Goal: Check status: Check status

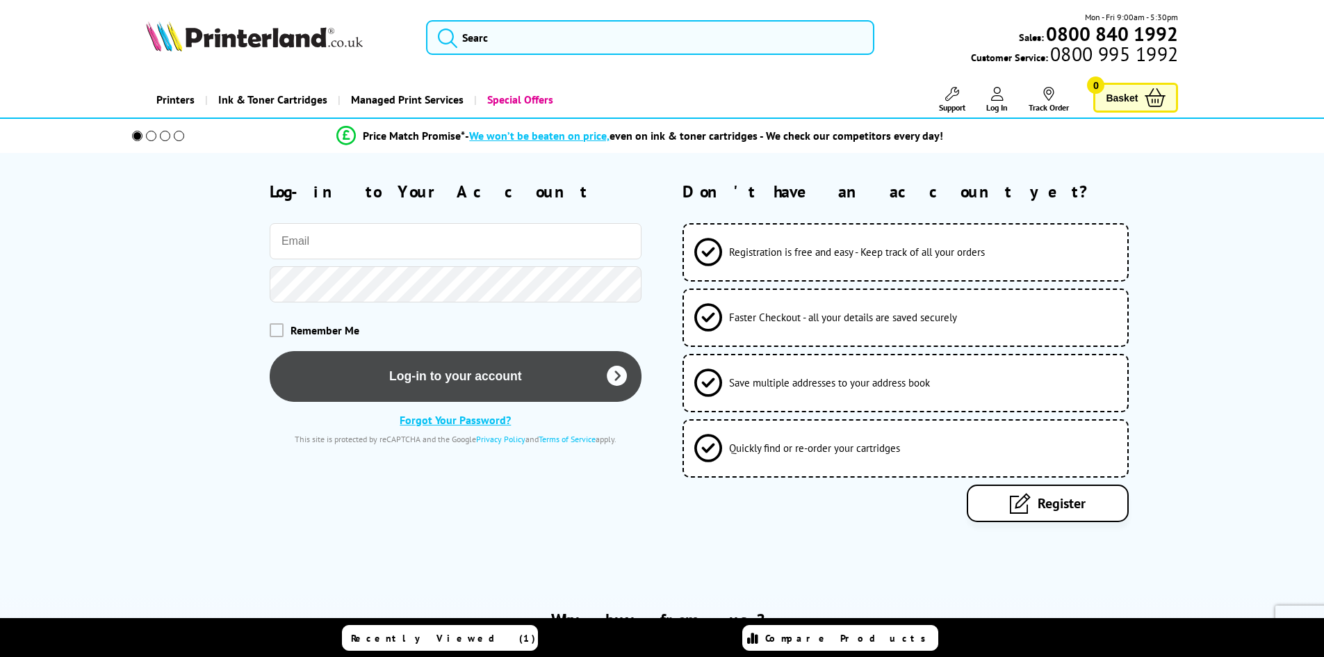
type input "[EMAIL_ADDRESS][DOMAIN_NAME]"
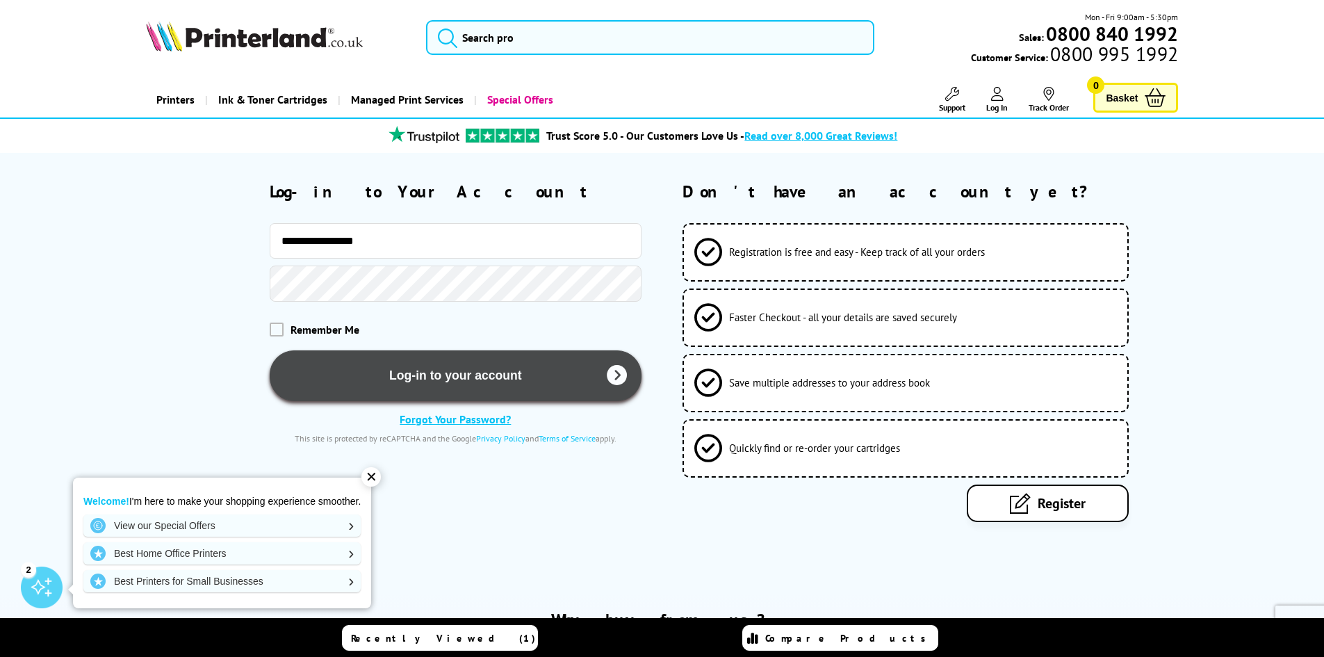
click at [456, 376] on button "Log-in to your account" at bounding box center [456, 375] width 372 height 51
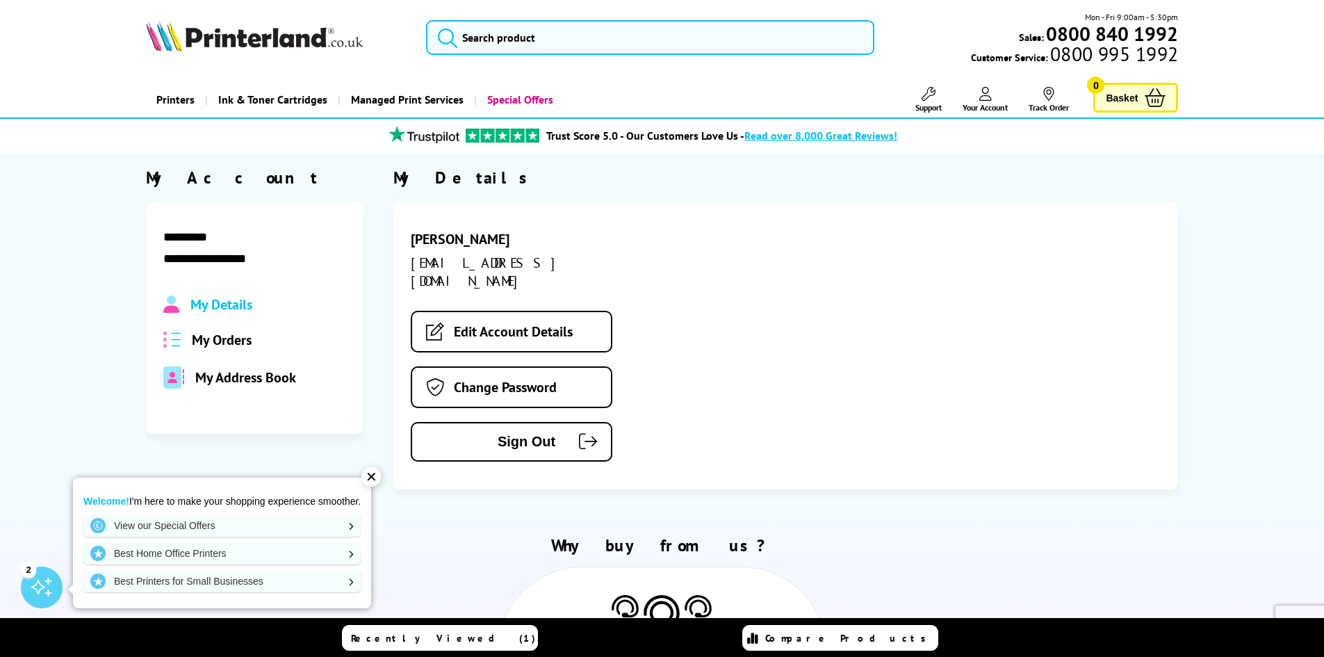
click at [232, 334] on span "My Orders" at bounding box center [222, 340] width 60 height 18
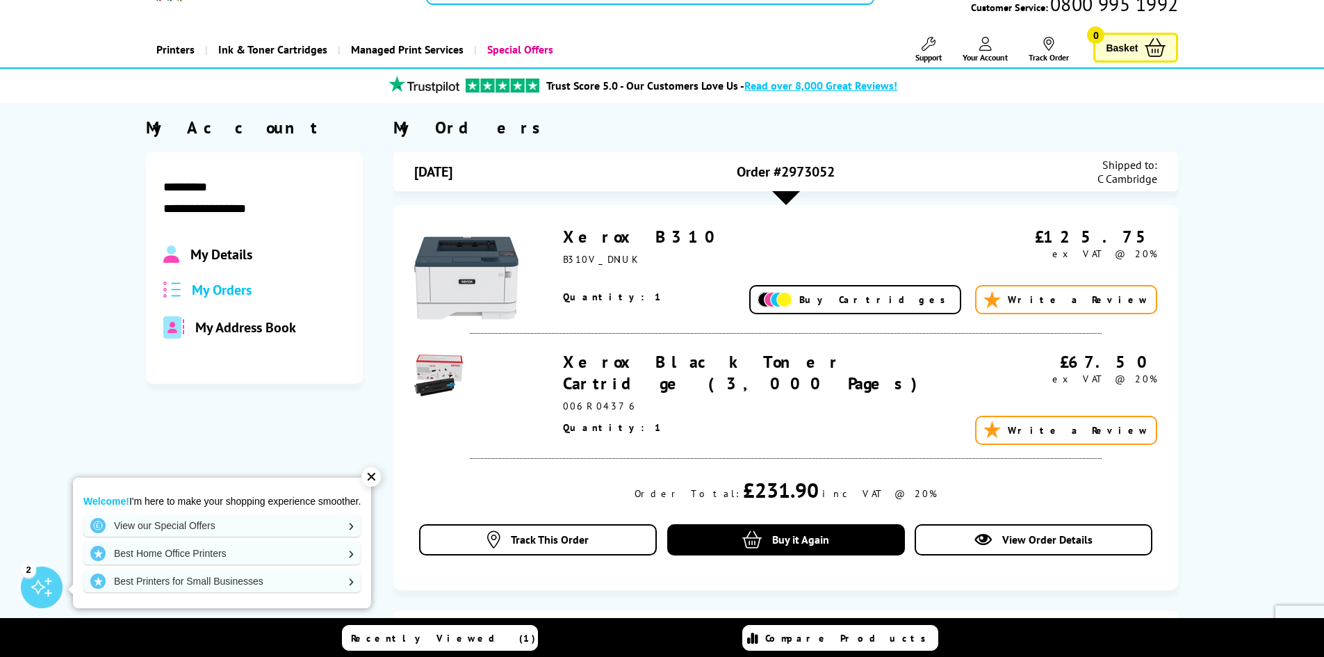
scroll to position [70, 0]
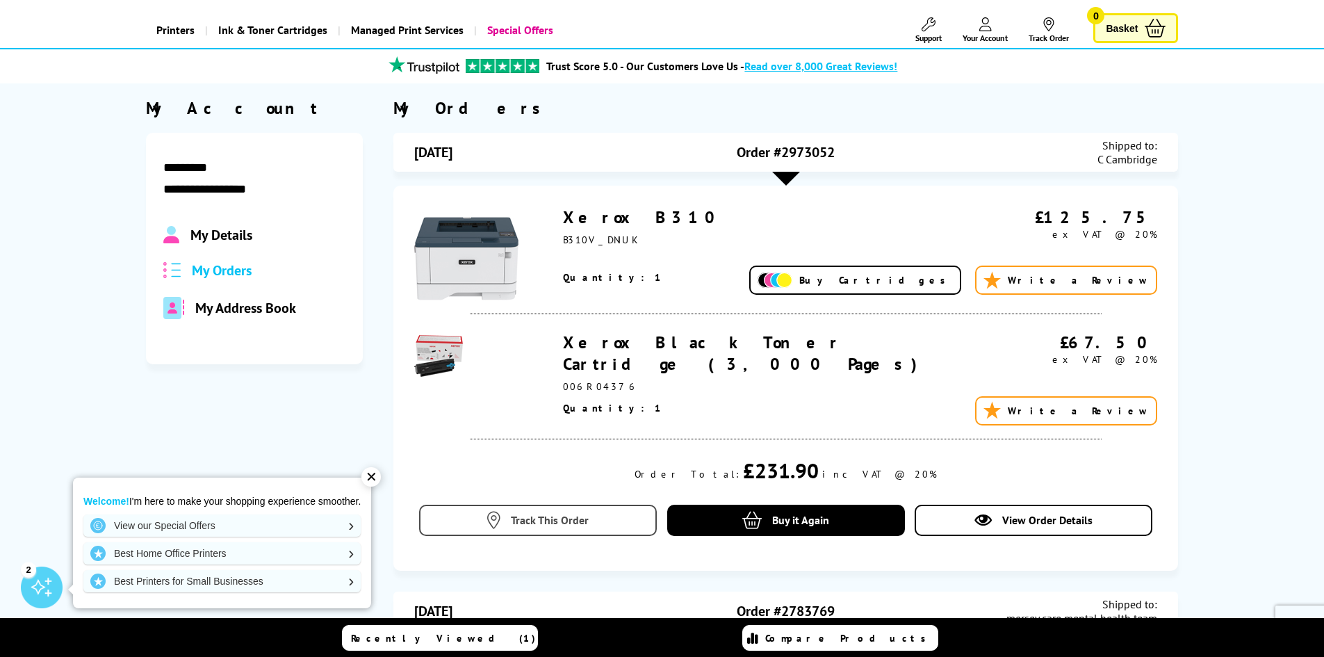
click at [536, 505] on link "Track This Order" at bounding box center [538, 520] width 238 height 31
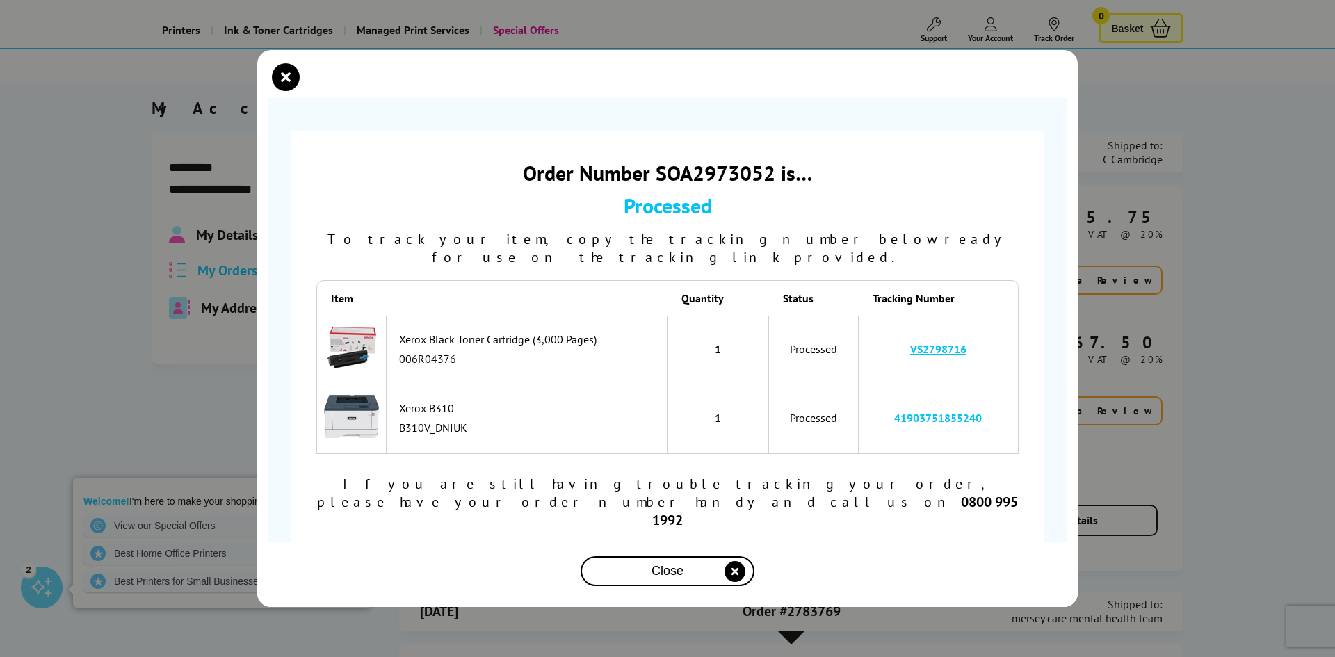
click at [946, 425] on link "41903751855240" at bounding box center [938, 418] width 88 height 14
click at [284, 91] on icon "close modal" at bounding box center [286, 77] width 28 height 28
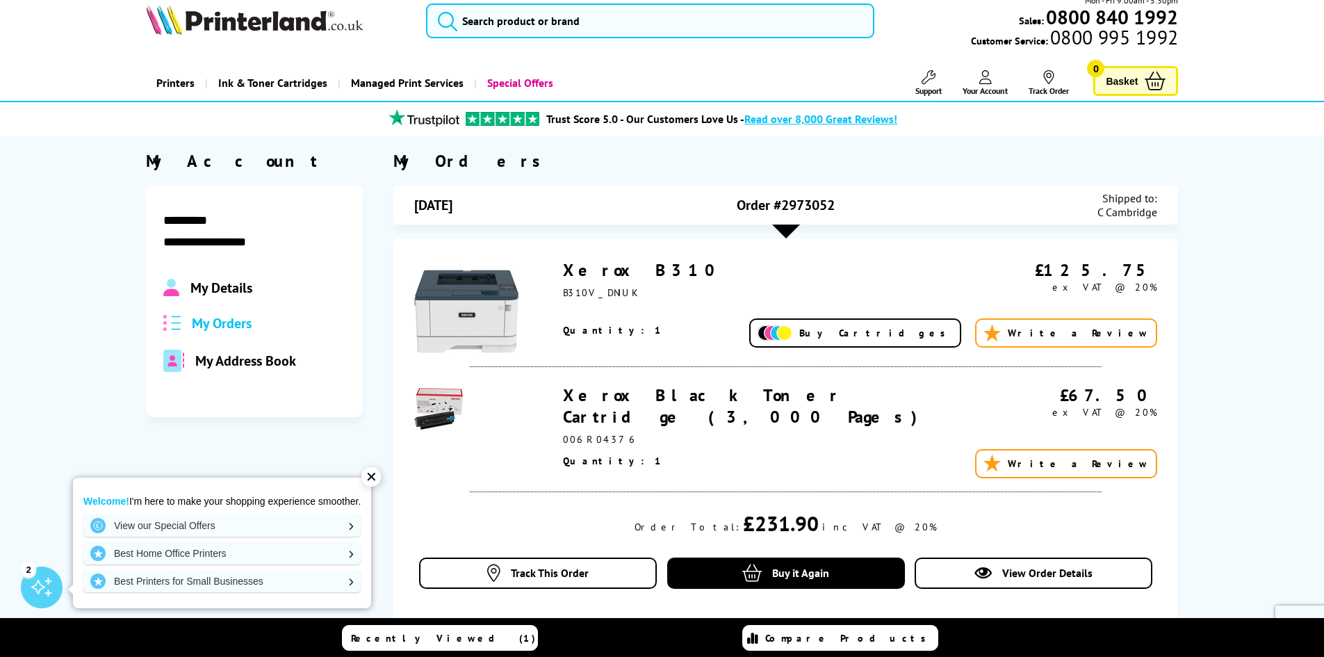
scroll to position [0, 0]
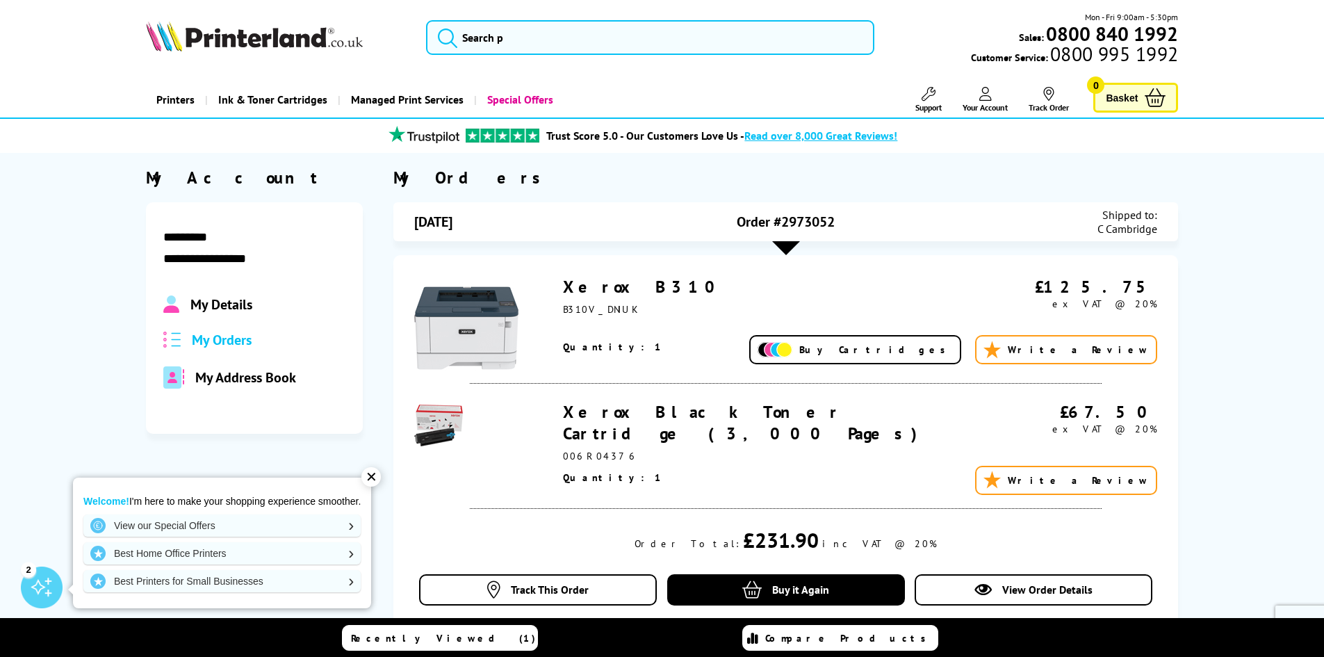
click at [1115, 218] on span "Shipped to:" at bounding box center [1128, 215] width 60 height 14
click at [1124, 224] on span "C Cambridge" at bounding box center [1128, 229] width 60 height 14
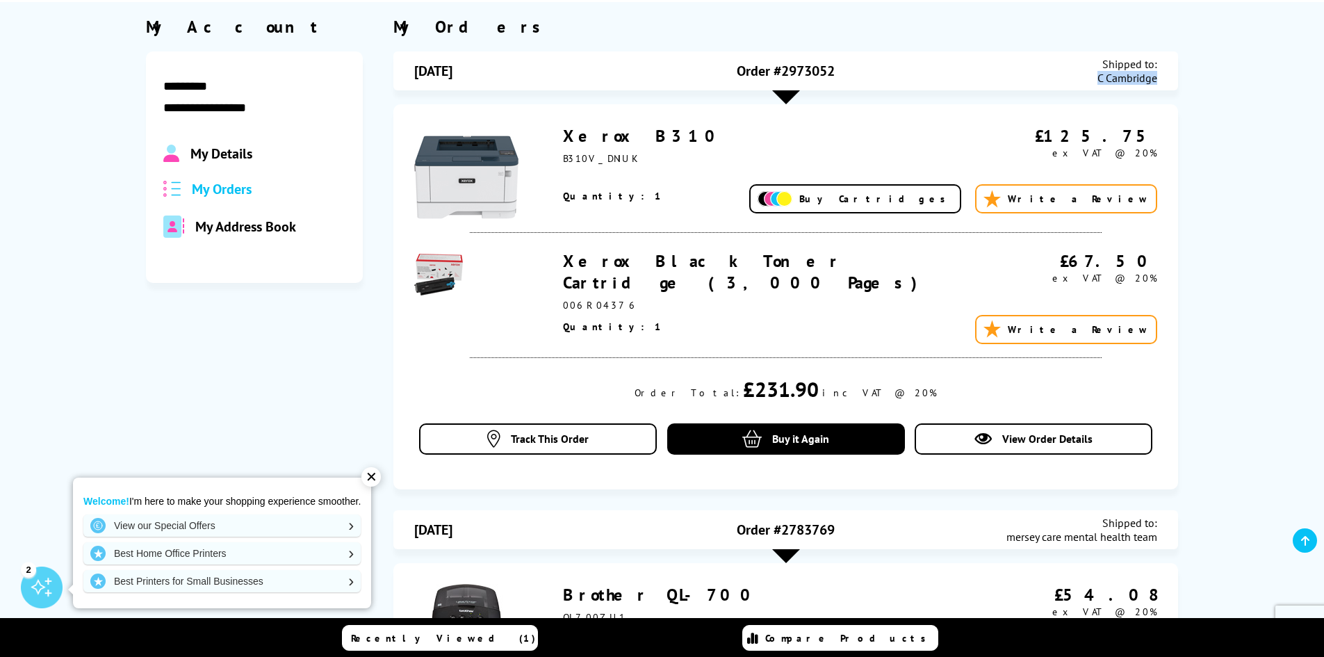
scroll to position [556, 0]
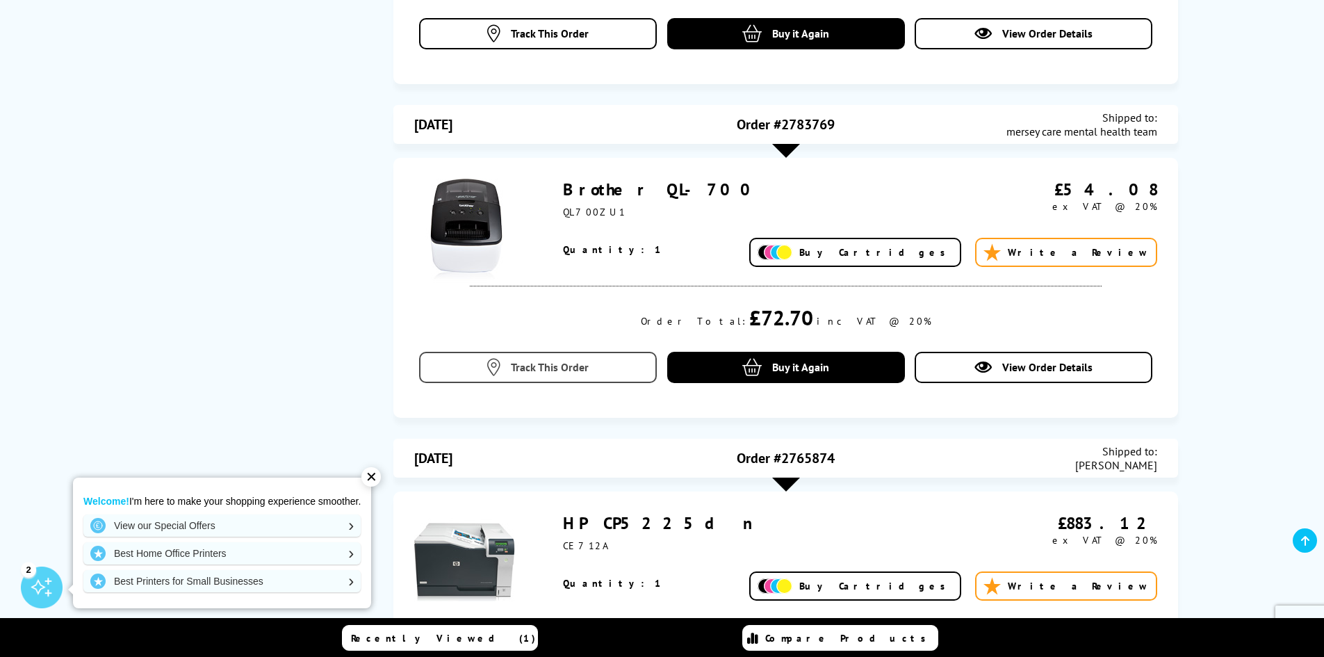
click at [535, 362] on span "Track This Order" at bounding box center [550, 367] width 78 height 14
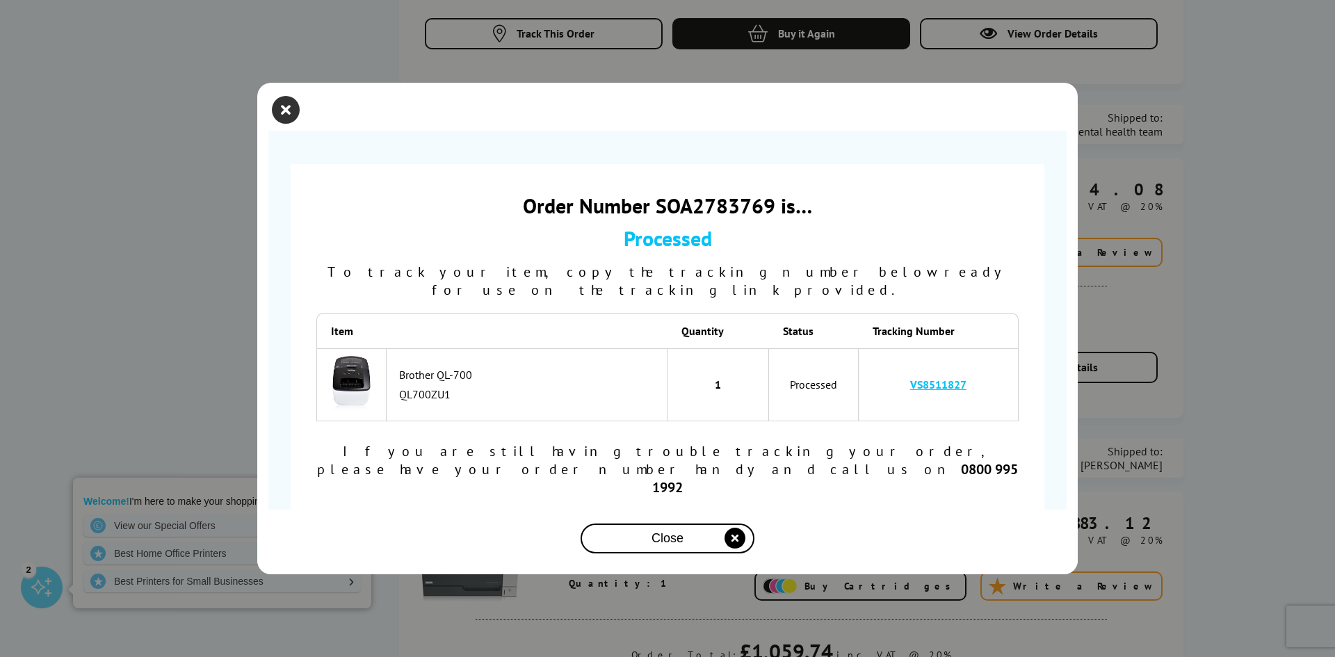
click at [282, 124] on icon "close modal" at bounding box center [286, 110] width 28 height 28
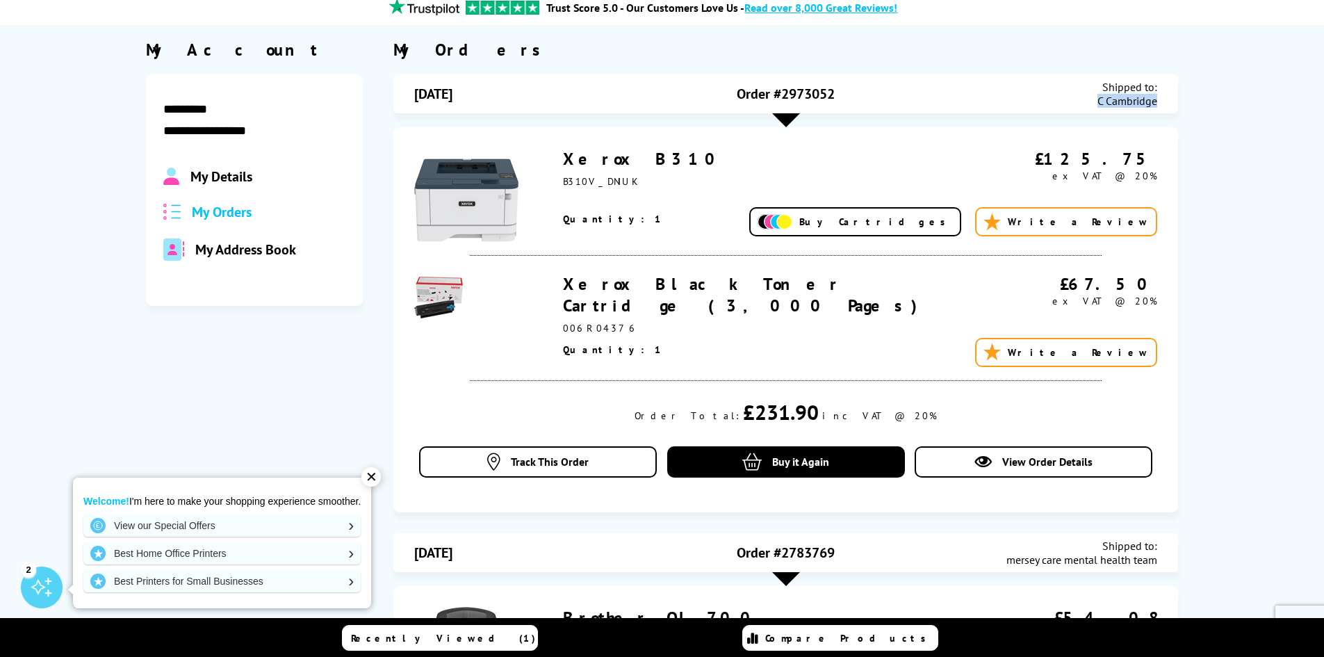
scroll to position [0, 0]
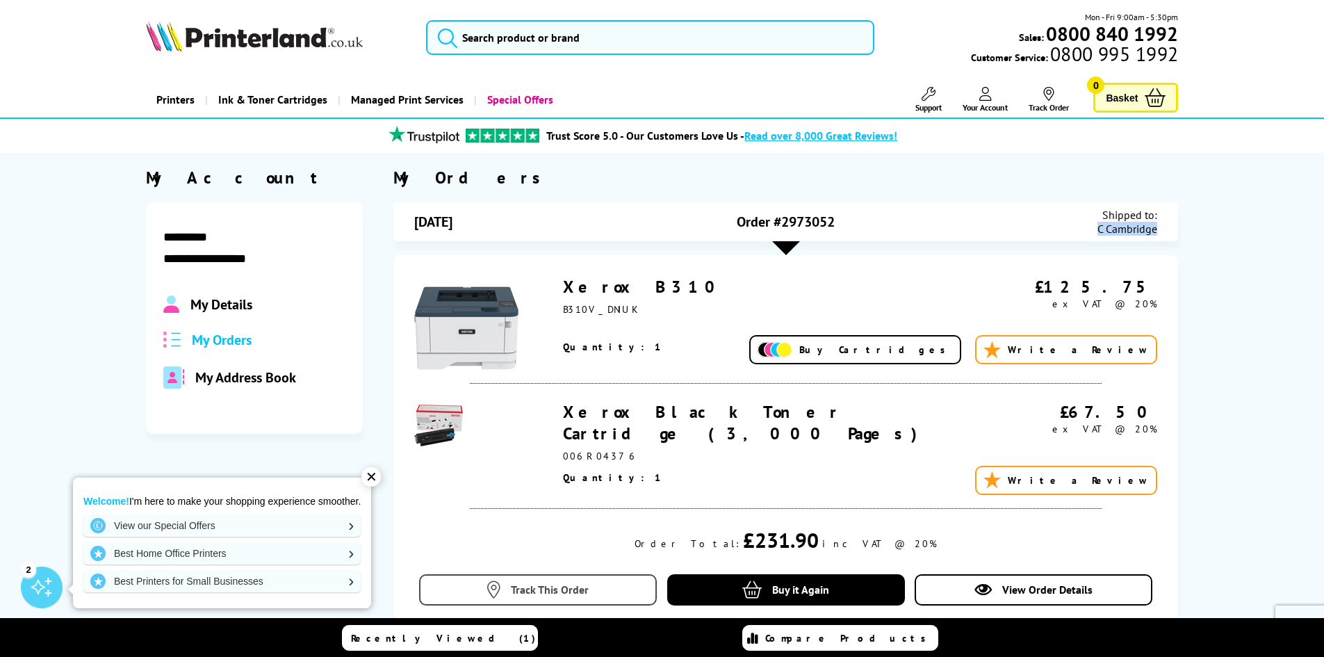
click at [546, 581] on link "Track This Order" at bounding box center [538, 589] width 238 height 31
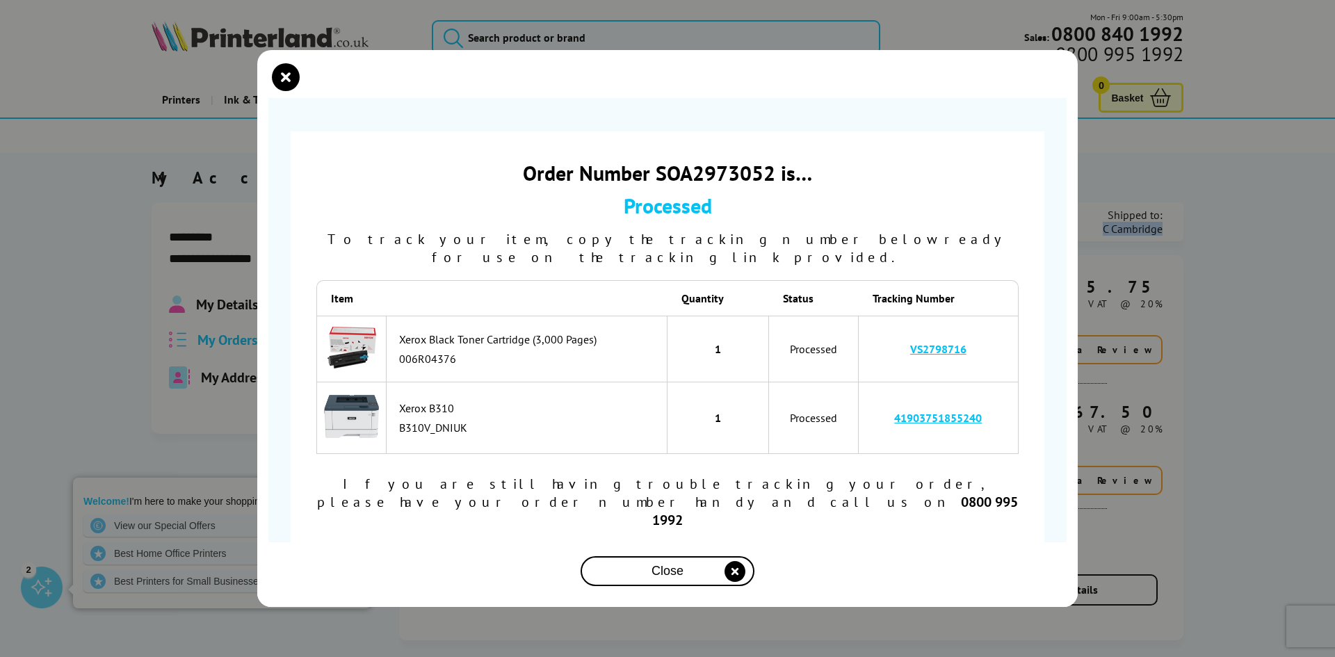
click at [927, 351] on link "VS2798716" at bounding box center [938, 349] width 56 height 14
drag, startPoint x: 929, startPoint y: 360, endPoint x: 974, endPoint y: 346, distance: 47.3
click at [974, 346] on td "VS2798716" at bounding box center [939, 349] width 160 height 67
drag, startPoint x: 980, startPoint y: 361, endPoint x: 900, endPoint y: 362, distance: 80.7
click at [900, 362] on td "VS2798716" at bounding box center [939, 349] width 160 height 67
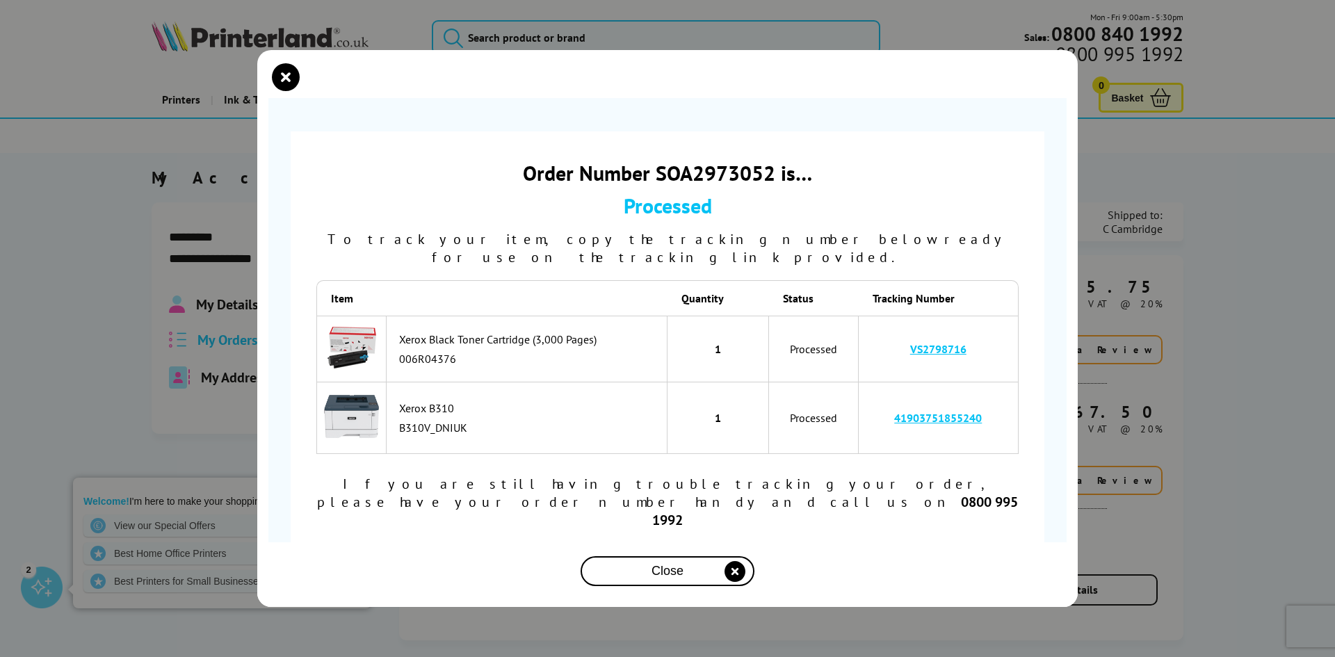
copy link "VS2798716"
click at [289, 91] on icon "close modal" at bounding box center [286, 77] width 28 height 28
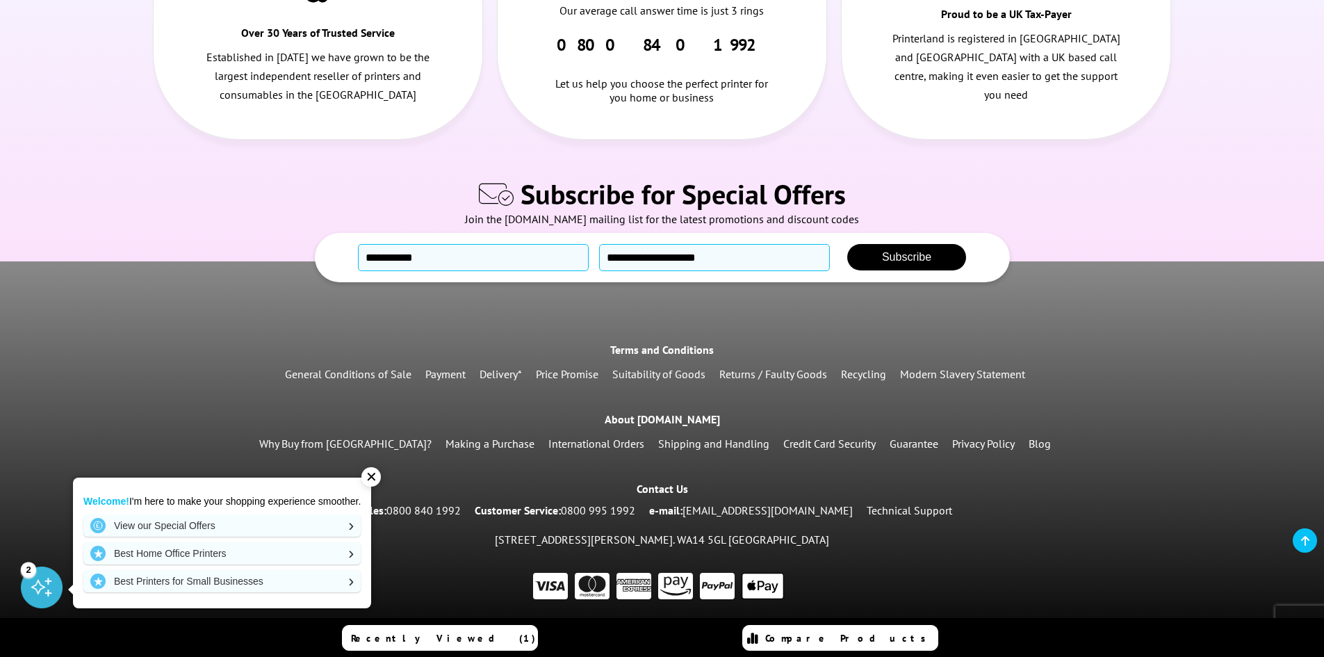
scroll to position [2262, 0]
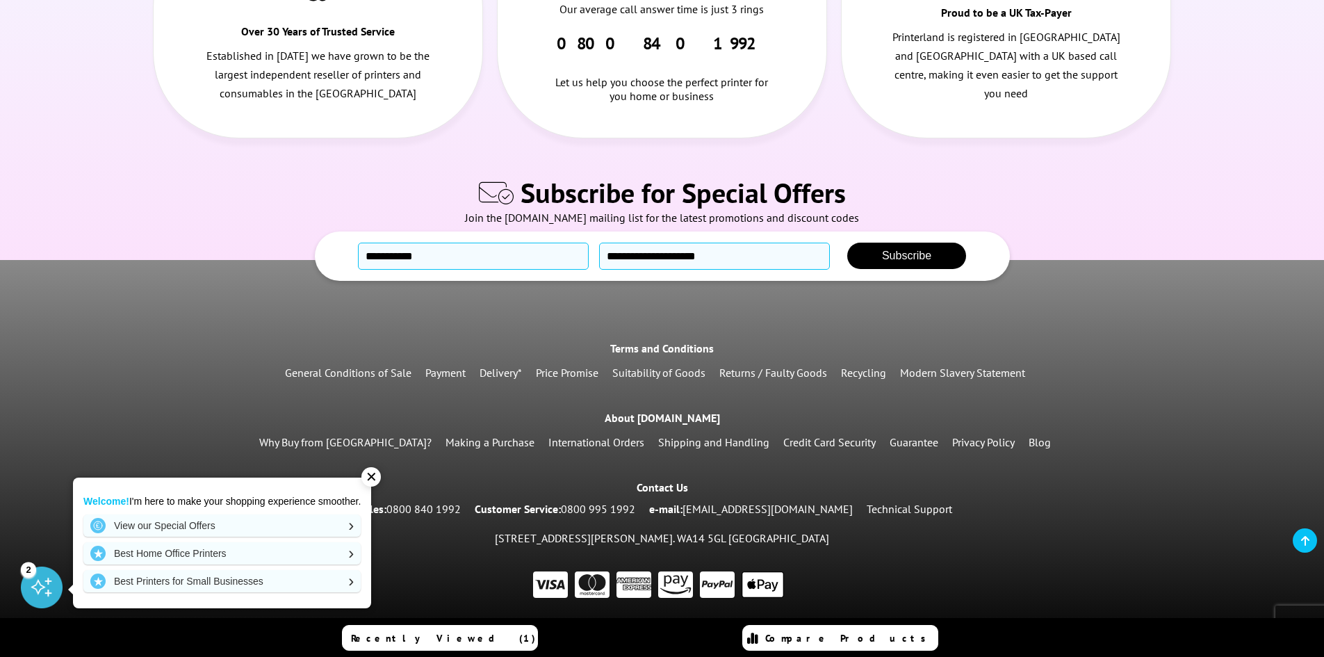
click at [377, 471] on div "✕" at bounding box center [371, 476] width 19 height 19
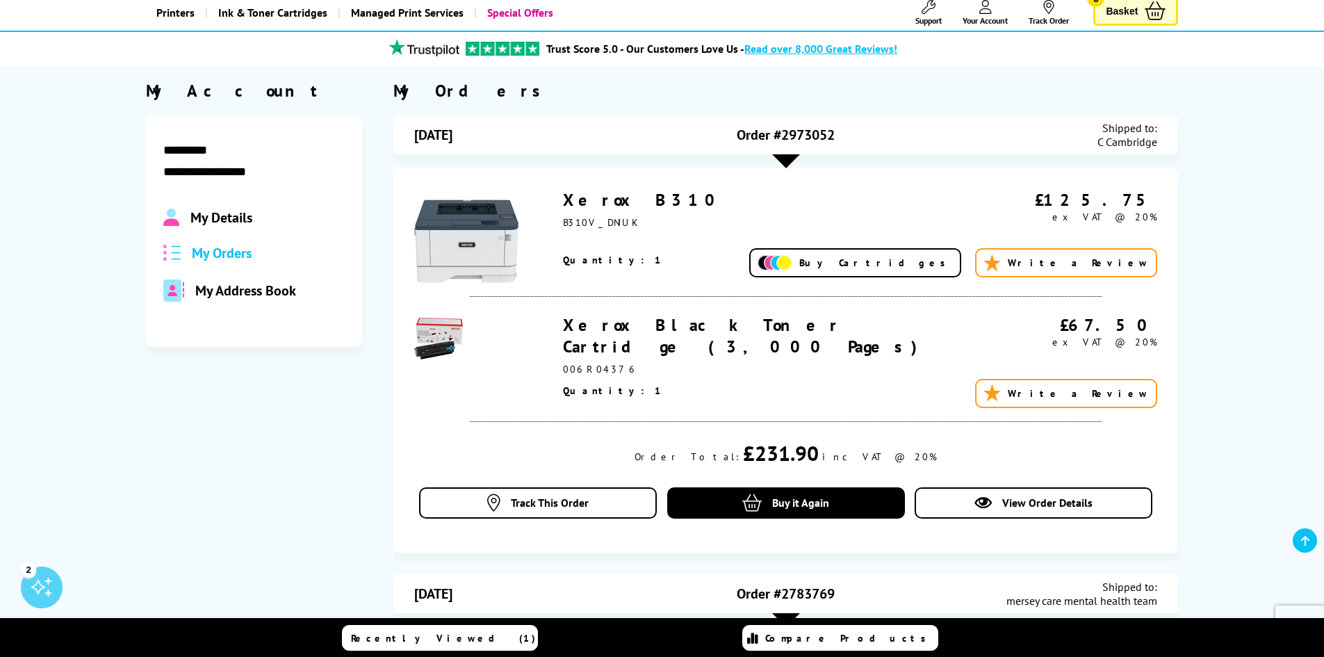
scroll to position [139, 0]
